Goal: Task Accomplishment & Management: Complete application form

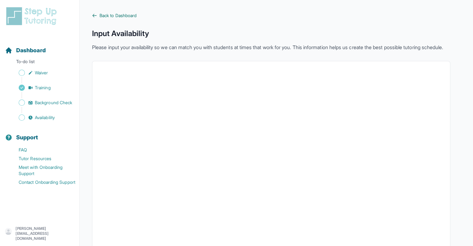
drag, startPoint x: 122, startPoint y: 12, endPoint x: 121, endPoint y: 17, distance: 5.4
click at [121, 17] on main "Back to Dashboard Input Availability Please input your availability so we can m…" at bounding box center [276, 177] width 393 height 354
click at [121, 17] on span "Back to Dashboard" at bounding box center [117, 15] width 37 height 6
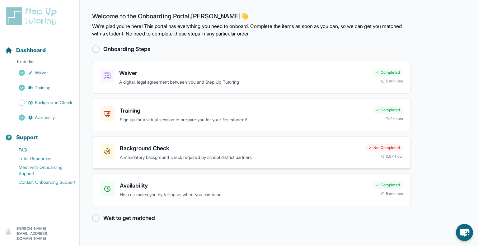
click at [223, 147] on h3 "Background Check" at bounding box center [240, 148] width 240 height 9
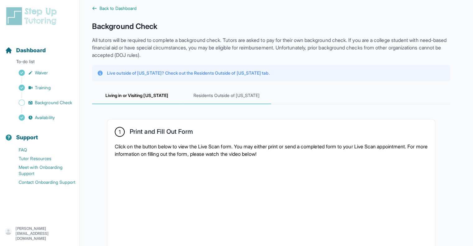
scroll to position [7, 0]
click at [230, 93] on span "Residents Outside of [US_STATE]" at bounding box center [227, 95] width 90 height 17
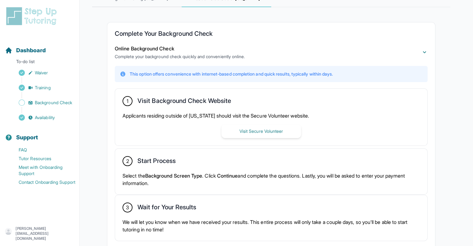
scroll to position [133, 0]
